Goal: Book appointment/travel/reservation

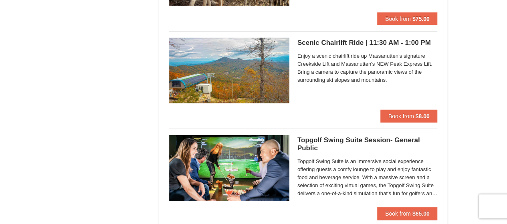
scroll to position [1024, 0]
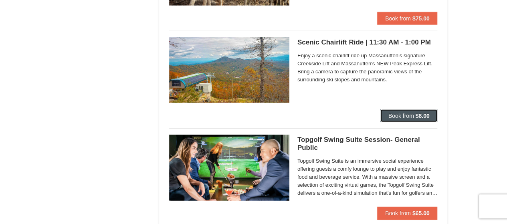
click at [396, 116] on span "Book from" at bounding box center [401, 116] width 26 height 6
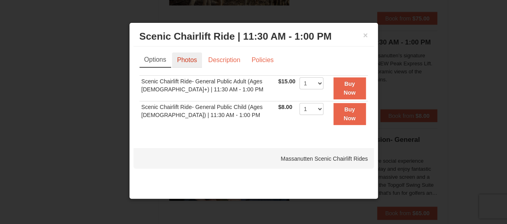
click at [187, 58] on link "Photos" at bounding box center [187, 59] width 30 height 15
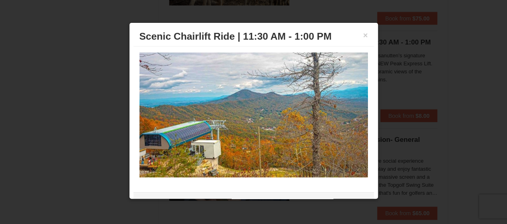
scroll to position [0, 0]
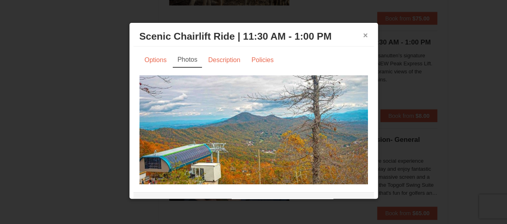
click at [363, 38] on button "×" at bounding box center [365, 35] width 5 height 8
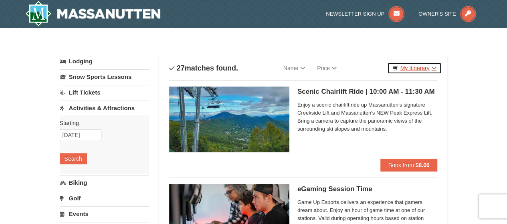
click at [410, 70] on link "My Itinerary" at bounding box center [414, 68] width 54 height 12
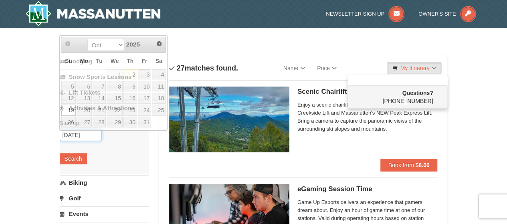
click at [79, 135] on input "10/19/2025" at bounding box center [81, 135] width 42 height 12
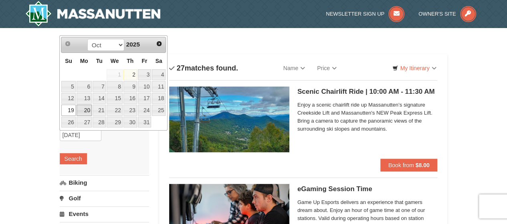
click at [85, 106] on link "20" at bounding box center [83, 110] width 15 height 11
type input "[DATE]"
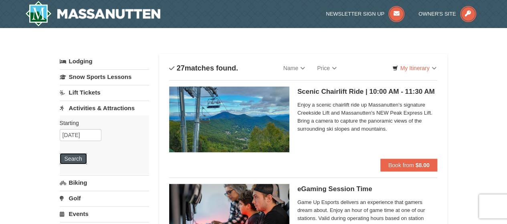
click at [71, 156] on button "Search" at bounding box center [73, 158] width 27 height 11
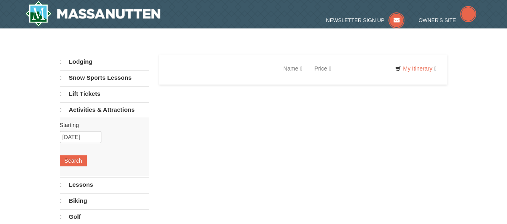
select select "10"
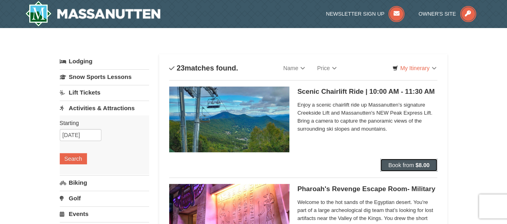
click at [396, 165] on span "Book from" at bounding box center [401, 165] width 26 height 6
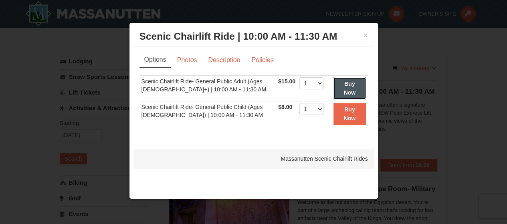
click at [341, 85] on button "Buy Now" at bounding box center [349, 88] width 32 height 22
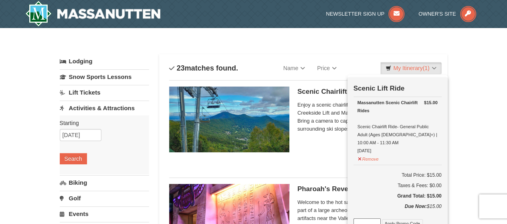
click at [284, 48] on div "Categories List Filter My Itinerary (1) Check Out Now Scenic Lift Ride $15.00 M…" at bounding box center [254, 50] width 388 height 8
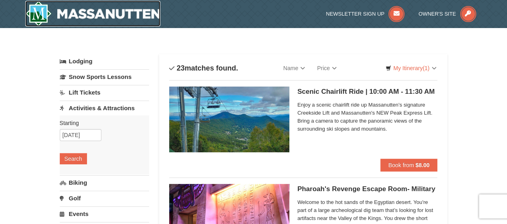
click at [109, 10] on img at bounding box center [92, 14] width 135 height 26
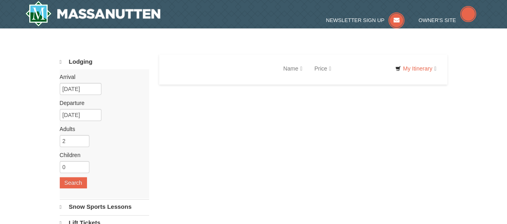
select select "10"
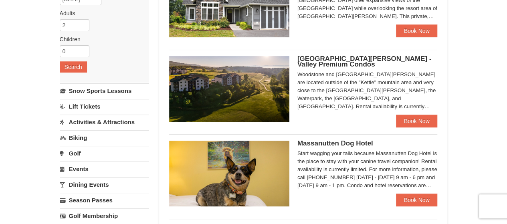
scroll to position [119, 0]
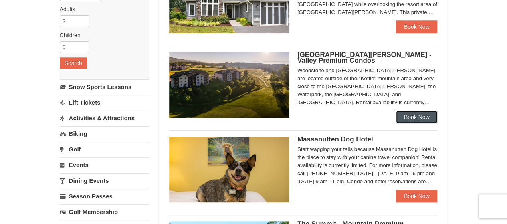
click at [405, 118] on link "Book Now" at bounding box center [417, 117] width 42 height 13
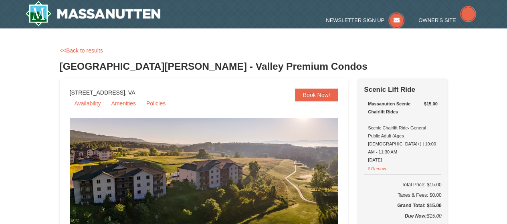
select select "10"
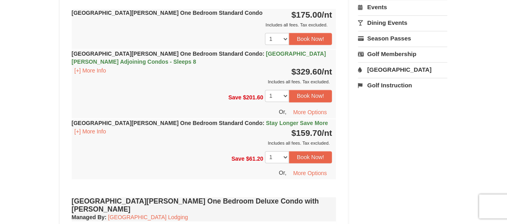
scroll to position [481, 0]
click at [94, 131] on button "[+] More Info" at bounding box center [90, 131] width 37 height 9
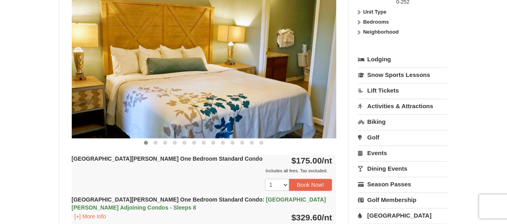
scroll to position [333, 0]
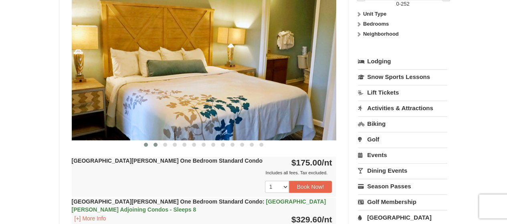
click at [155, 145] on span at bounding box center [155, 145] width 4 height 4
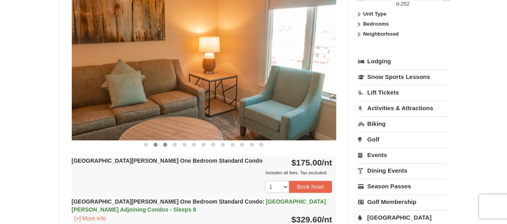
click at [165, 143] on span at bounding box center [165, 145] width 4 height 4
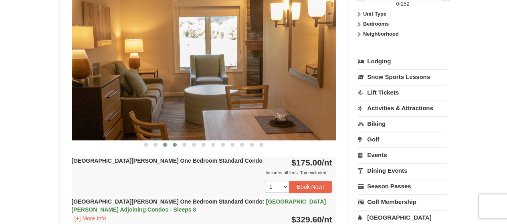
click at [175, 144] on span at bounding box center [175, 145] width 4 height 4
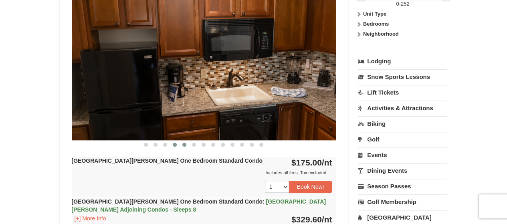
click at [183, 145] on span at bounding box center [184, 145] width 4 height 4
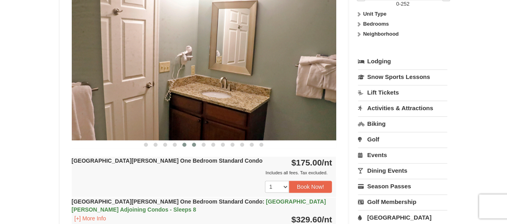
click at [195, 145] on button at bounding box center [194, 145] width 10 height 8
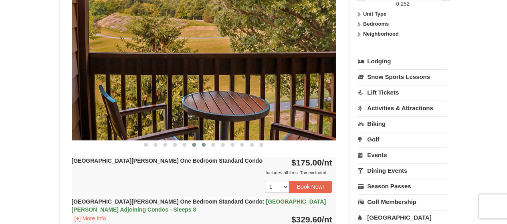
click at [201, 145] on button at bounding box center [204, 145] width 10 height 8
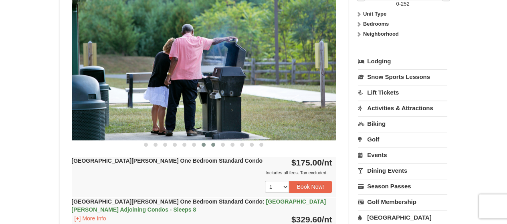
click at [213, 143] on span at bounding box center [213, 145] width 4 height 4
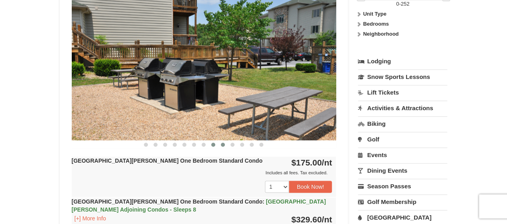
click at [221, 143] on span at bounding box center [223, 145] width 4 height 4
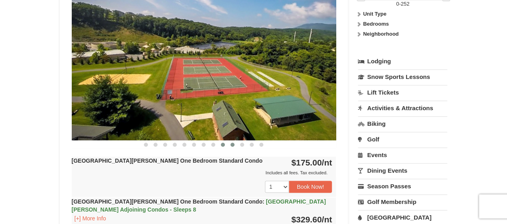
click at [232, 145] on span at bounding box center [232, 145] width 4 height 4
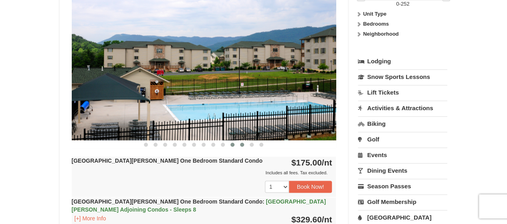
click at [244, 145] on button at bounding box center [242, 145] width 10 height 8
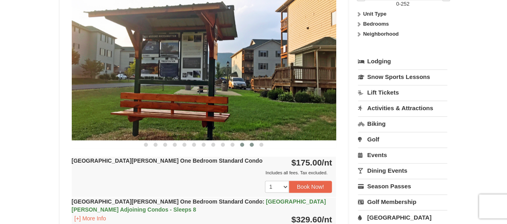
click at [251, 145] on span at bounding box center [251, 145] width 4 height 4
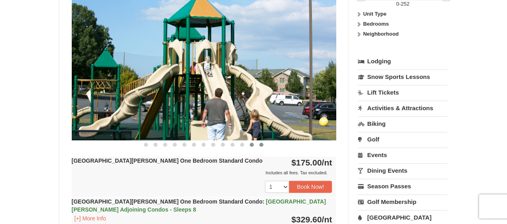
click at [261, 145] on span at bounding box center [261, 145] width 4 height 4
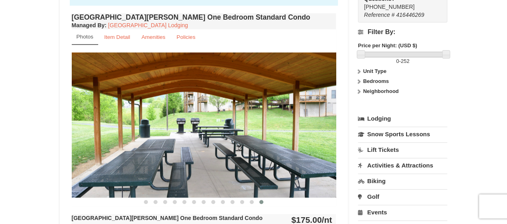
scroll to position [271, 0]
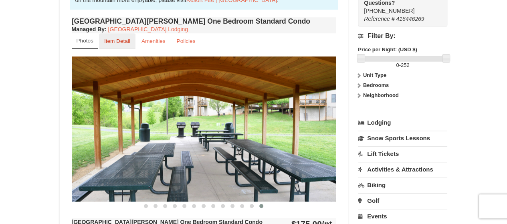
click at [114, 41] on small "Item Detail" at bounding box center [117, 41] width 26 height 6
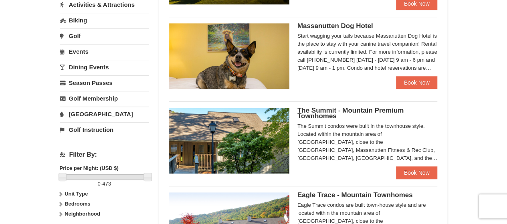
scroll to position [229, 0]
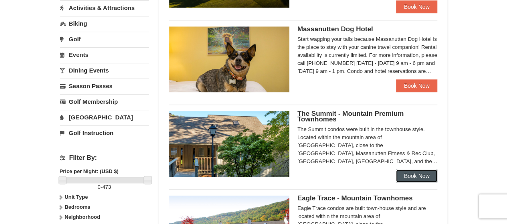
click at [407, 173] on link "Book Now" at bounding box center [417, 175] width 42 height 13
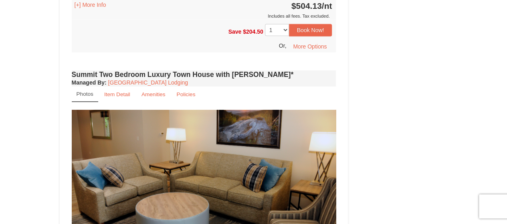
scroll to position [995, 0]
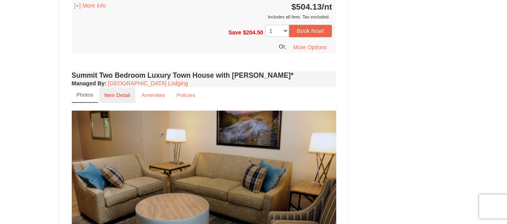
click at [113, 92] on small "Item Detail" at bounding box center [117, 95] width 26 height 6
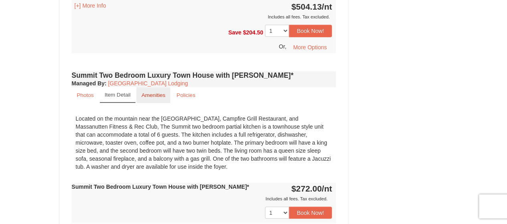
click at [152, 92] on small "Amenities" at bounding box center [153, 95] width 24 height 6
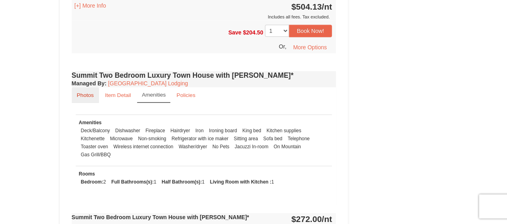
click at [82, 92] on small "Photos" at bounding box center [85, 95] width 17 height 6
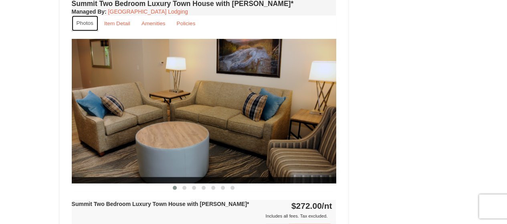
scroll to position [1070, 0]
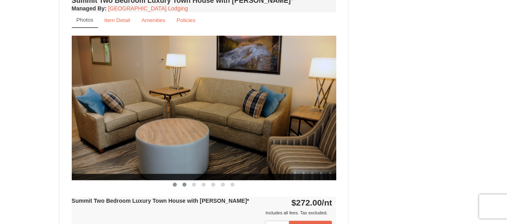
click at [184, 183] on span at bounding box center [184, 185] width 4 height 4
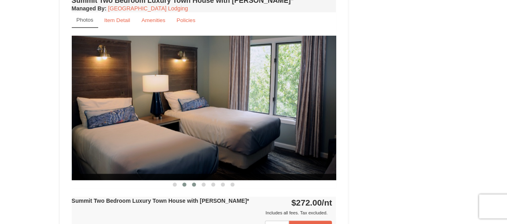
click at [194, 183] on span at bounding box center [194, 185] width 4 height 4
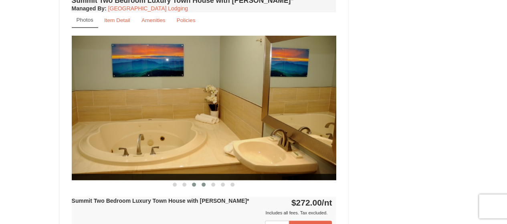
click at [205, 183] on span at bounding box center [203, 185] width 4 height 4
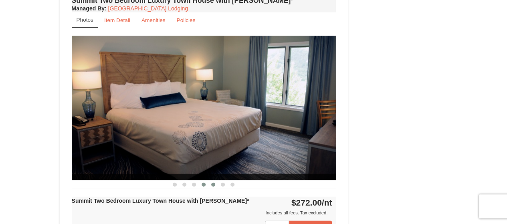
click at [214, 183] on span at bounding box center [213, 185] width 4 height 4
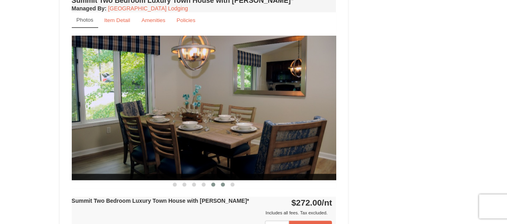
click at [224, 183] on span at bounding box center [223, 185] width 4 height 4
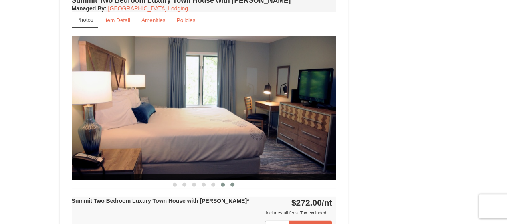
click at [234, 183] on span at bounding box center [232, 185] width 4 height 4
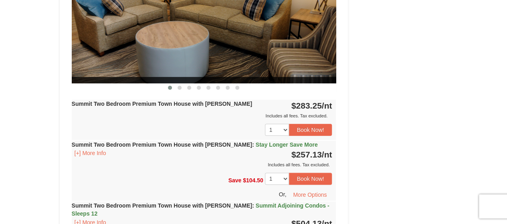
scroll to position [1555, 0]
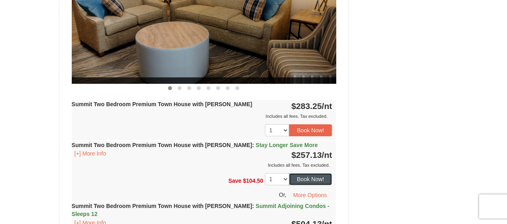
click at [307, 173] on button "Book Now!" at bounding box center [310, 179] width 43 height 12
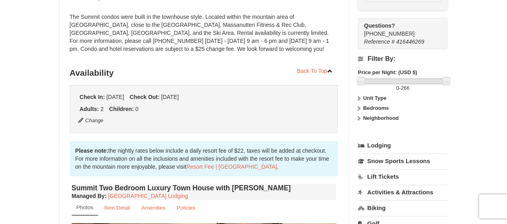
scroll to position [78, 0]
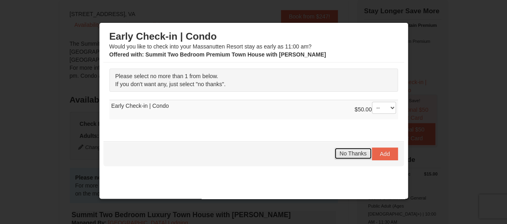
click at [339, 154] on span "No Thanks" at bounding box center [352, 153] width 27 height 6
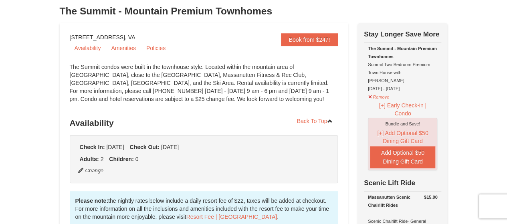
scroll to position [0, 0]
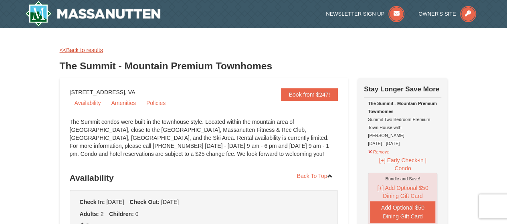
click at [83, 50] on link "<<Back to results" at bounding box center [81, 50] width 43 height 6
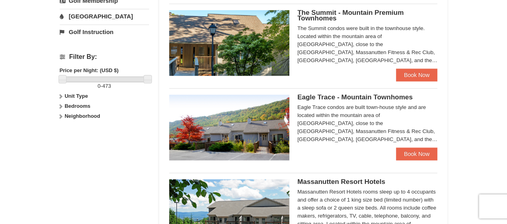
scroll to position [334, 0]
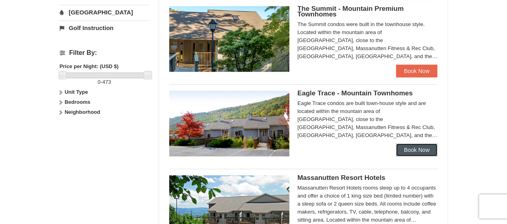
click at [410, 148] on link "Book Now" at bounding box center [417, 149] width 42 height 13
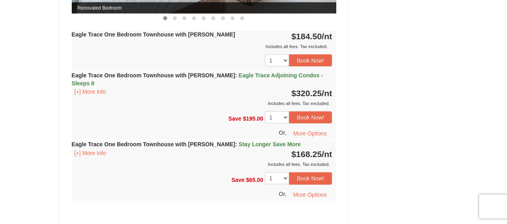
scroll to position [864, 0]
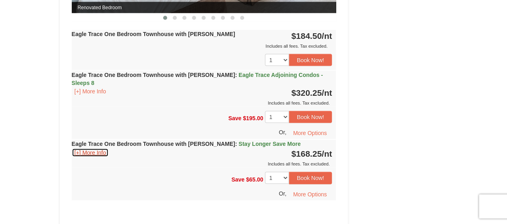
click at [101, 148] on button "[+] More Info" at bounding box center [90, 152] width 37 height 9
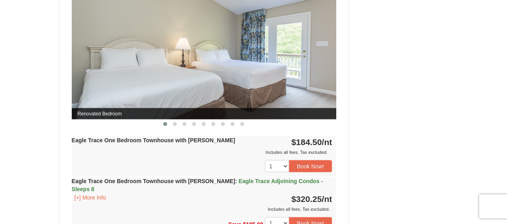
scroll to position [757, 0]
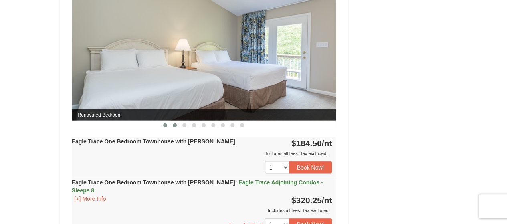
click at [175, 124] on span at bounding box center [175, 125] width 4 height 4
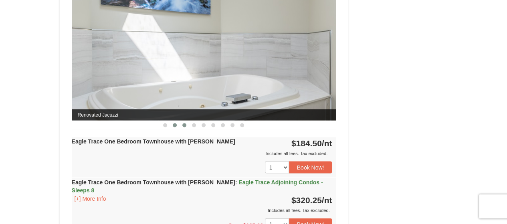
click at [185, 123] on span at bounding box center [184, 125] width 4 height 4
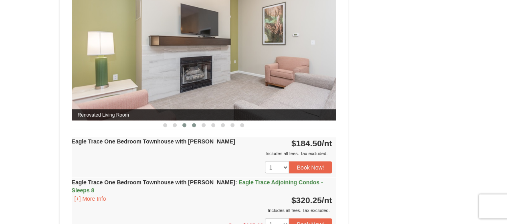
click at [192, 123] on span at bounding box center [194, 125] width 4 height 4
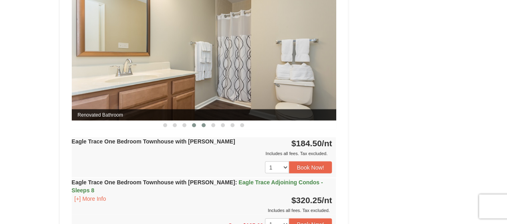
click at [203, 124] on span at bounding box center [203, 125] width 4 height 4
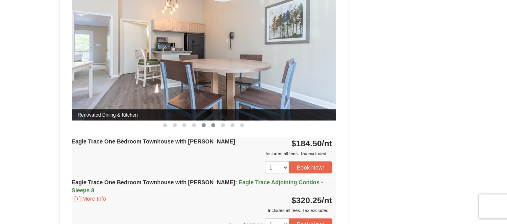
click at [213, 124] on span at bounding box center [213, 125] width 4 height 4
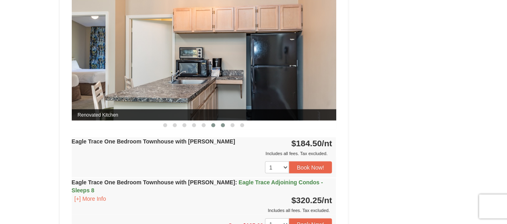
click at [223, 124] on span at bounding box center [223, 125] width 4 height 4
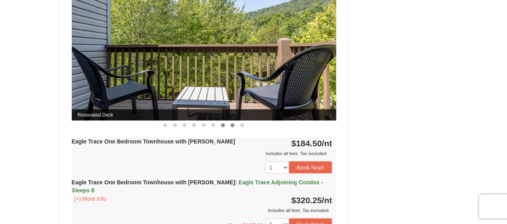
click at [231, 123] on span at bounding box center [232, 125] width 4 height 4
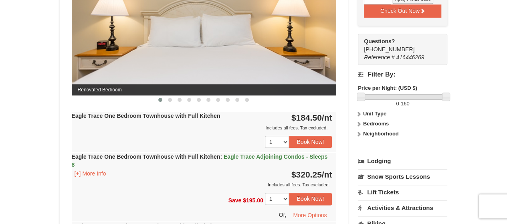
scroll to position [391, 0]
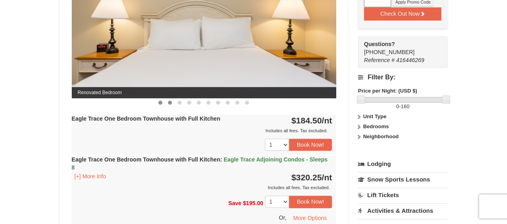
click at [169, 101] on span at bounding box center [170, 103] width 4 height 4
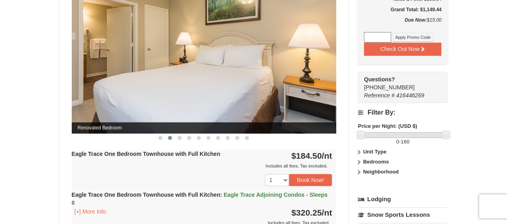
scroll to position [354, 0]
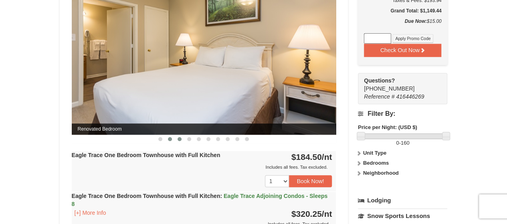
click at [179, 138] on span at bounding box center [179, 139] width 4 height 4
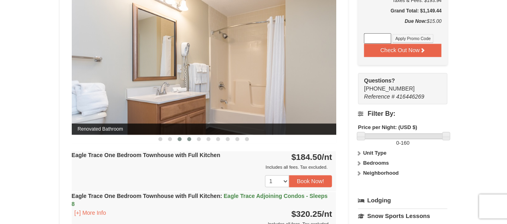
click at [192, 137] on button at bounding box center [189, 139] width 10 height 8
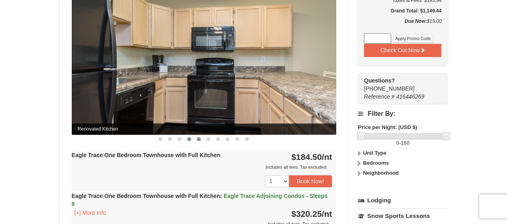
click at [200, 137] on button at bounding box center [199, 139] width 10 height 8
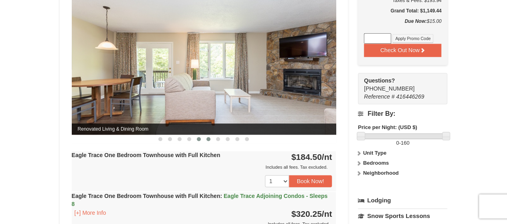
click at [209, 138] on span at bounding box center [208, 139] width 4 height 4
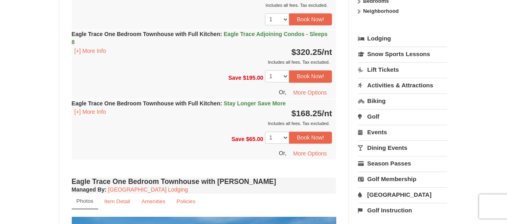
scroll to position [517, 0]
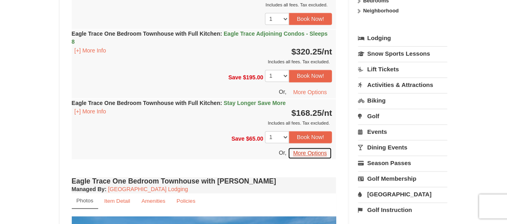
click at [305, 154] on button "More Options" at bounding box center [309, 153] width 44 height 12
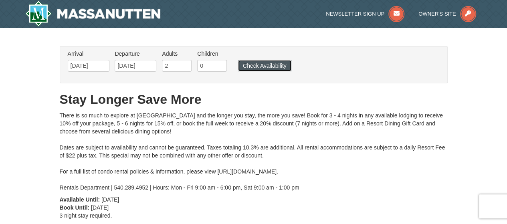
click at [253, 66] on button "Check Availability" at bounding box center [264, 65] width 53 height 11
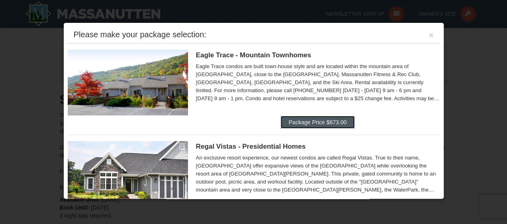
click at [298, 120] on button "Package Price $673.00" at bounding box center [317, 122] width 74 height 13
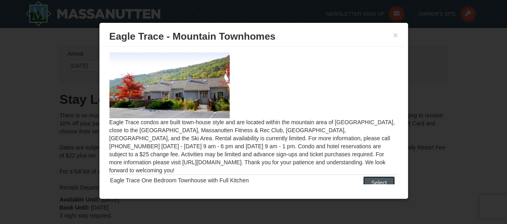
click at [372, 176] on button "Select" at bounding box center [379, 182] width 32 height 13
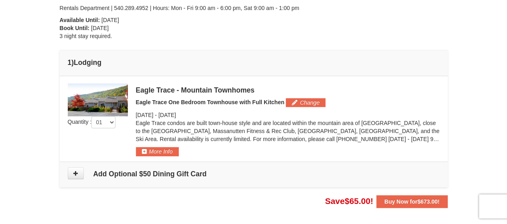
scroll to position [170, 0]
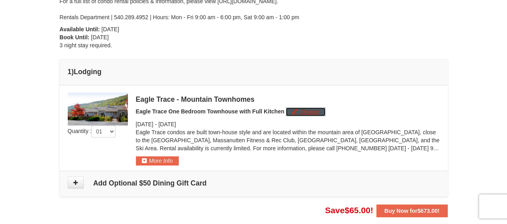
click at [296, 111] on button "Change" at bounding box center [305, 111] width 40 height 9
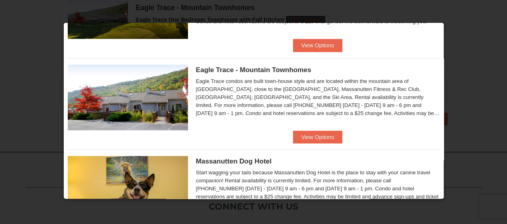
scroll to position [149, 0]
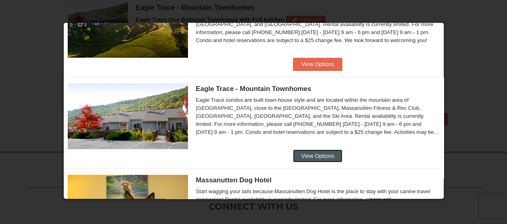
click at [309, 152] on button "View Options" at bounding box center [317, 155] width 49 height 13
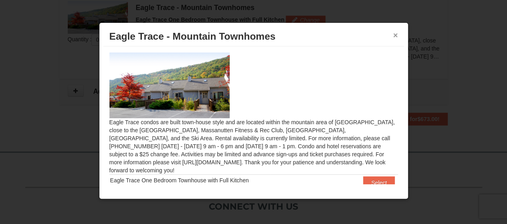
click at [396, 36] on button "×" at bounding box center [395, 35] width 5 height 8
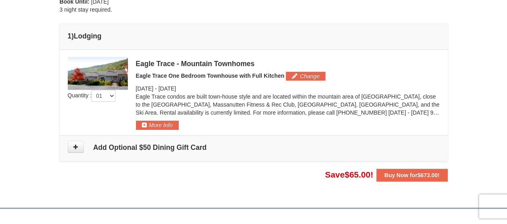
scroll to position [205, 0]
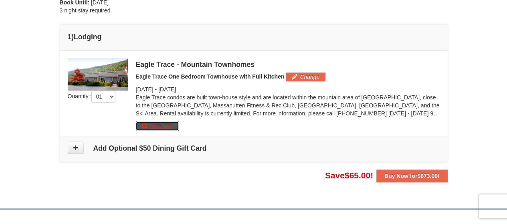
click at [153, 125] on button "More Info" at bounding box center [157, 125] width 43 height 9
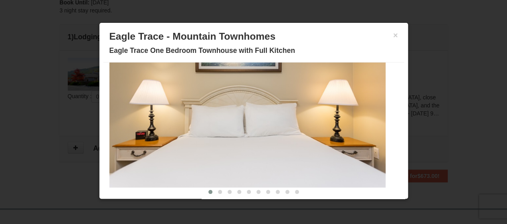
scroll to position [56, 0]
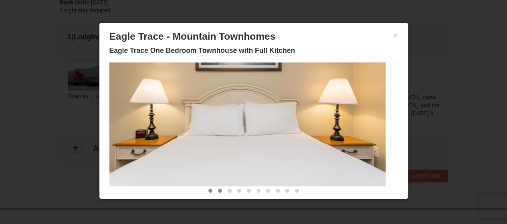
click at [218, 189] on span at bounding box center [220, 191] width 4 height 4
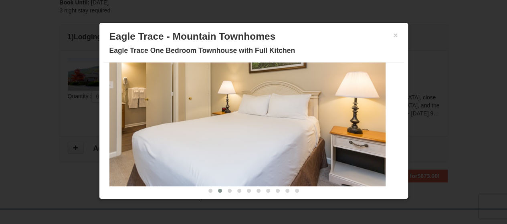
click at [218, 189] on span at bounding box center [220, 191] width 4 height 4
click at [227, 191] on span at bounding box center [229, 191] width 4 height 4
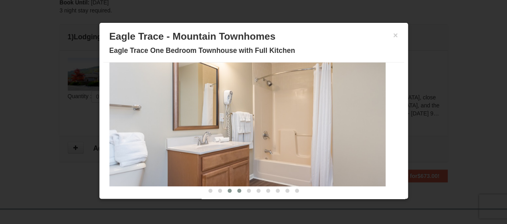
click at [237, 191] on span at bounding box center [239, 191] width 4 height 4
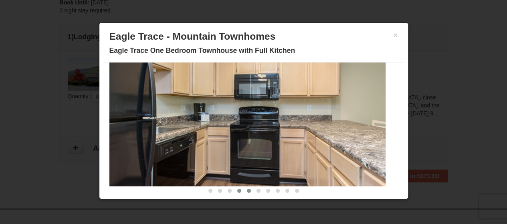
click at [247, 189] on span at bounding box center [249, 191] width 4 height 4
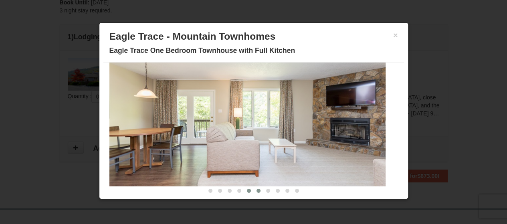
click at [256, 191] on span at bounding box center [258, 191] width 4 height 4
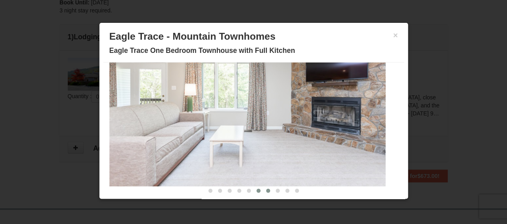
click at [266, 189] on span at bounding box center [268, 191] width 4 height 4
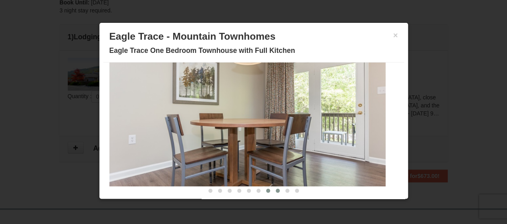
click at [273, 189] on button at bounding box center [278, 191] width 10 height 8
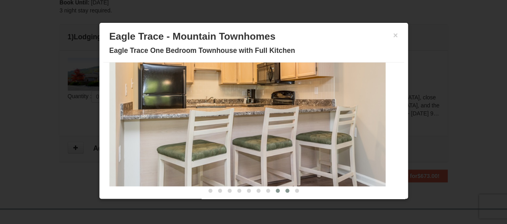
click at [285, 191] on span at bounding box center [287, 191] width 4 height 4
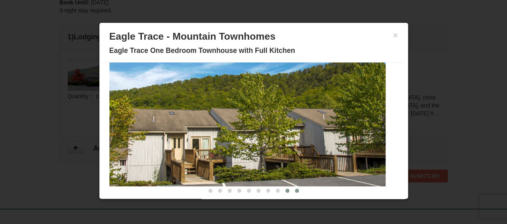
click at [295, 189] on span at bounding box center [297, 191] width 4 height 4
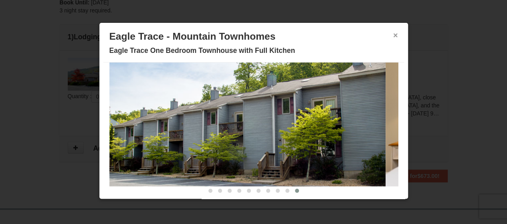
click at [393, 33] on button "×" at bounding box center [395, 35] width 5 height 8
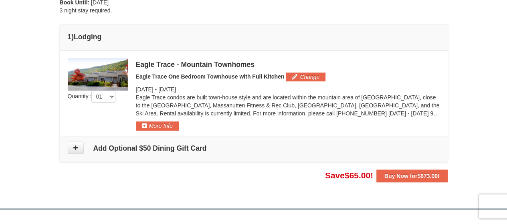
click at [105, 76] on img at bounding box center [98, 74] width 60 height 33
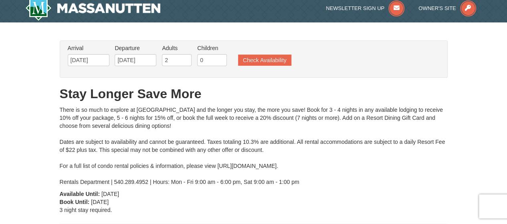
scroll to position [0, 0]
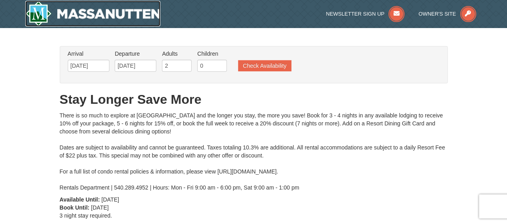
click at [107, 15] on img at bounding box center [92, 14] width 135 height 26
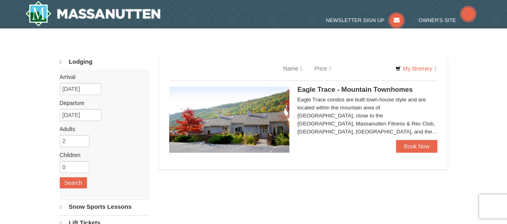
select select "10"
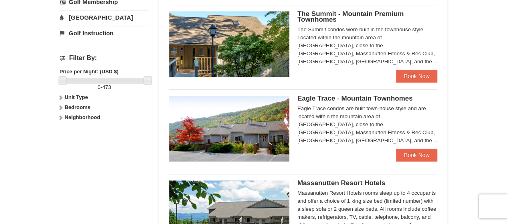
scroll to position [330, 0]
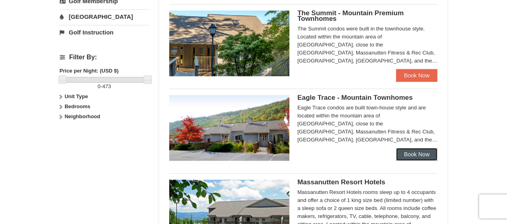
click at [404, 153] on link "Book Now" at bounding box center [417, 154] width 42 height 13
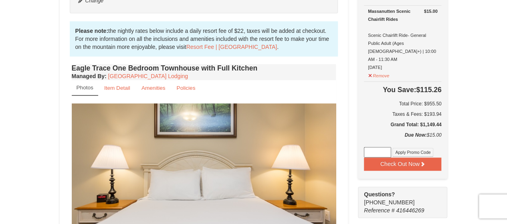
scroll to position [258, 0]
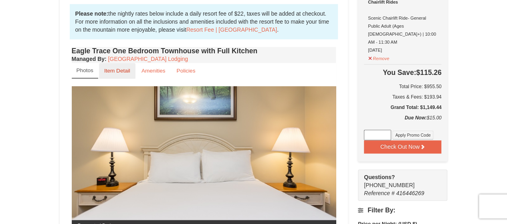
click at [122, 72] on small "Item Detail" at bounding box center [117, 71] width 26 height 6
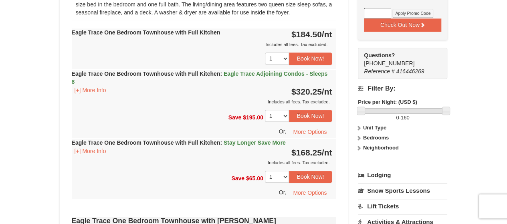
scroll to position [385, 0]
